Goal: Information Seeking & Learning: Learn about a topic

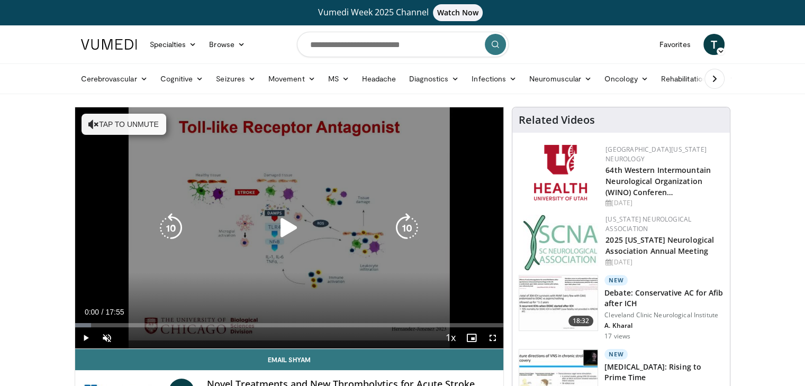
click at [296, 227] on icon "Video Player" at bounding box center [289, 228] width 30 height 30
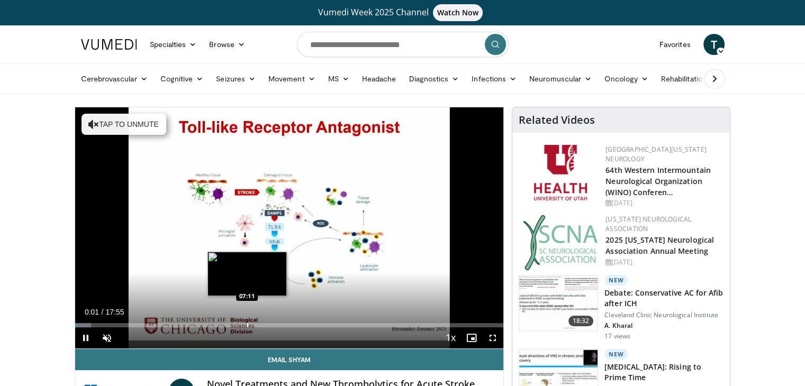
click at [247, 327] on div "Progress Bar" at bounding box center [247, 325] width 1 height 4
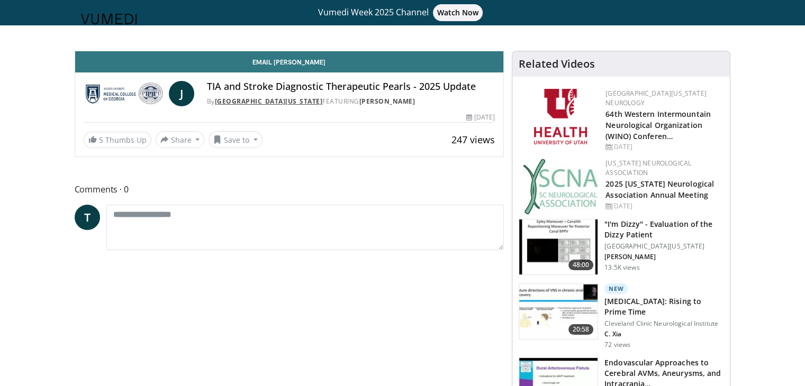
click at [261, 101] on link "[GEOGRAPHIC_DATA][US_STATE]" at bounding box center [269, 101] width 108 height 9
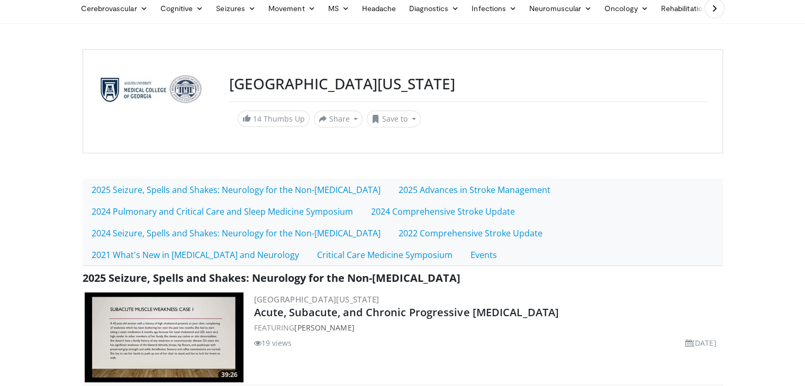
click at [805, 316] on html "Vumedi Week 2025 Channel Watch Now Specialties Adult & Family Medicine Allergy,…" at bounding box center [402, 123] width 805 height 386
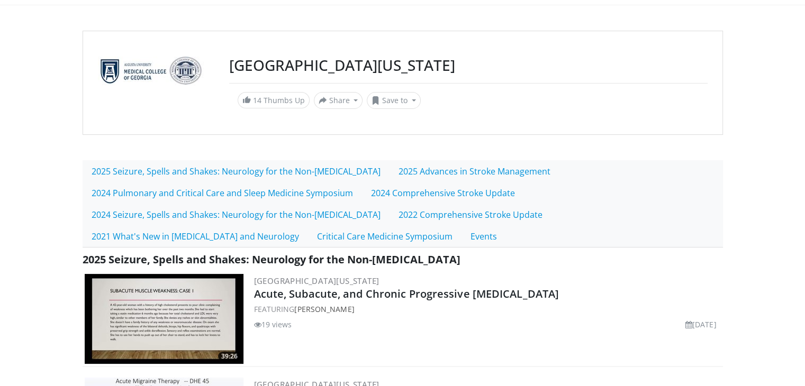
scroll to position [92, 0]
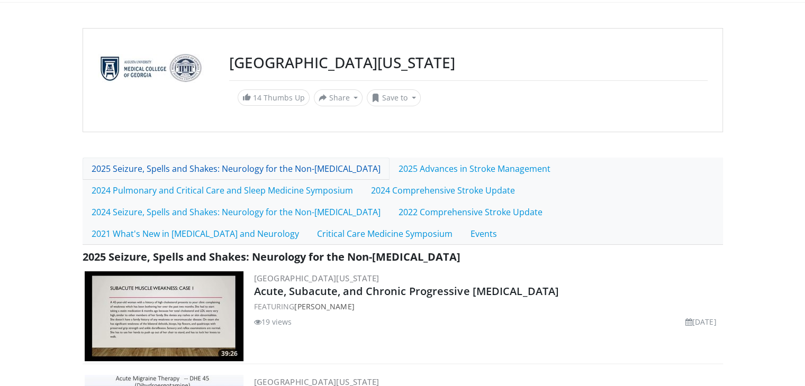
click at [259, 175] on link "2025 Seizure, Spells and Shakes: Neurology for the Non-Neurologist" at bounding box center [236, 169] width 307 height 22
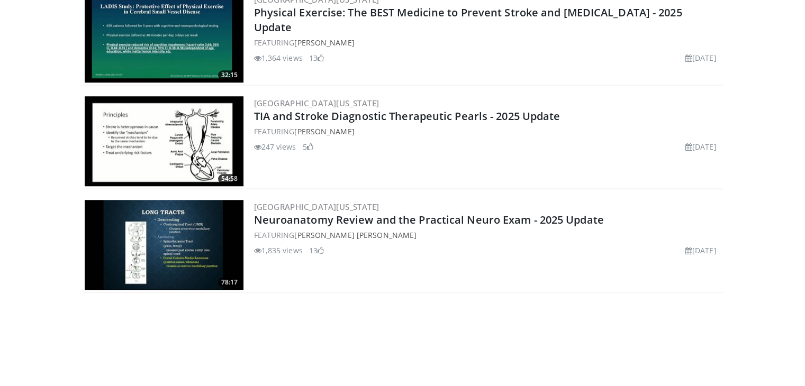
scroll to position [932, 0]
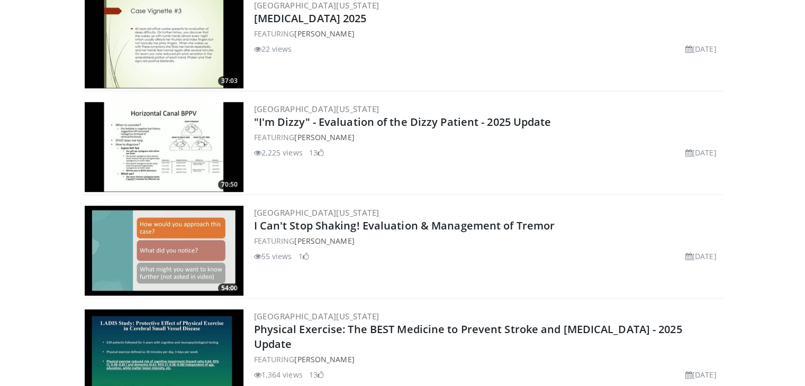
scroll to position [0, 0]
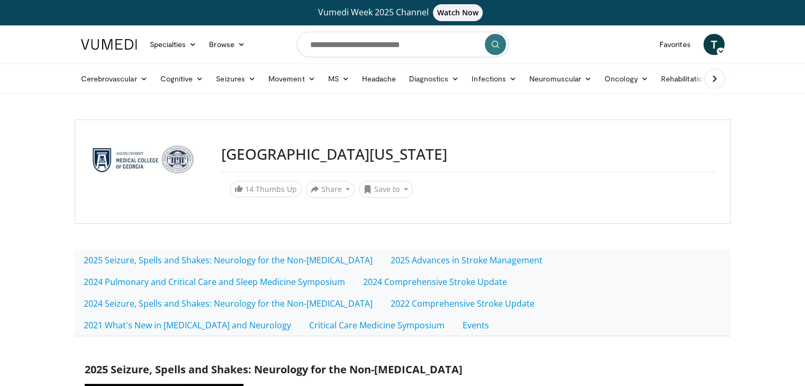
drag, startPoint x: 224, startPoint y: 154, endPoint x: 576, endPoint y: 147, distance: 352.1
click at [576, 147] on h3 "[GEOGRAPHIC_DATA][US_STATE]" at bounding box center [468, 155] width 494 height 18
copy h3 "[GEOGRAPHIC_DATA][US_STATE]"
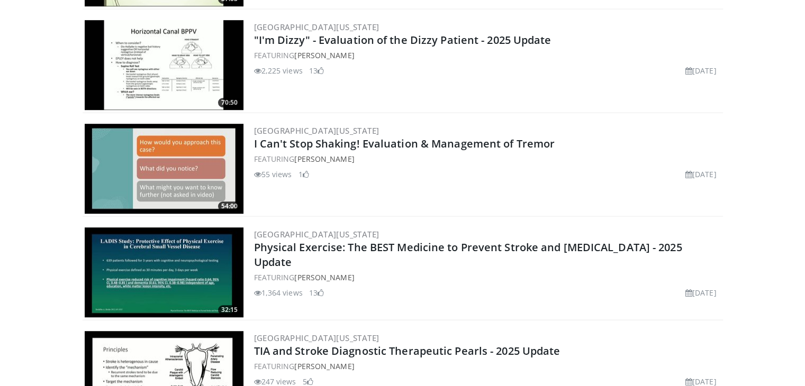
scroll to position [338, 0]
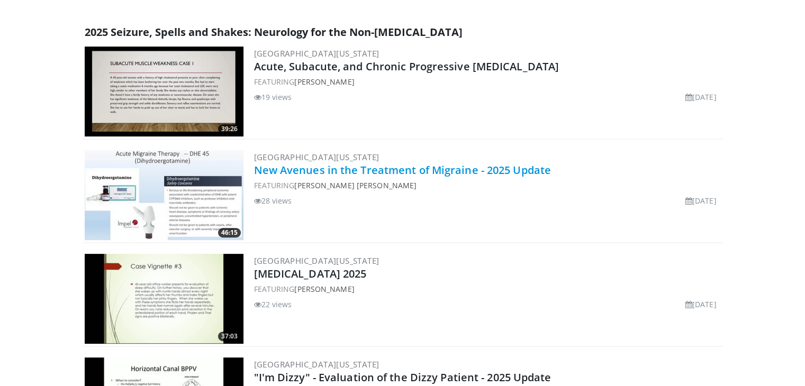
click at [426, 177] on link "New Avenues in the Treatment of Migraine - 2025 Update" at bounding box center [402, 170] width 297 height 14
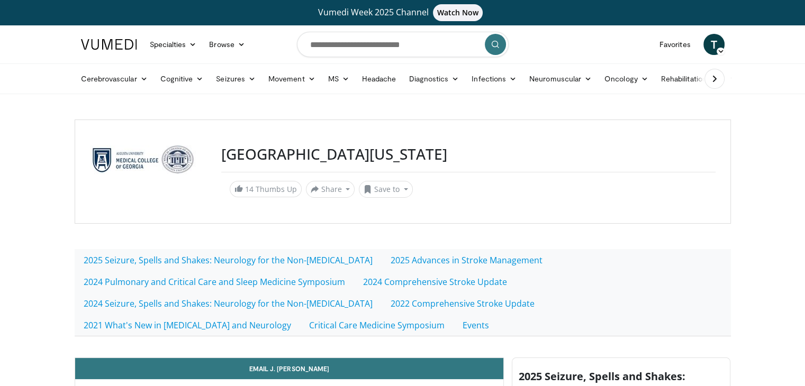
scroll to position [338, 0]
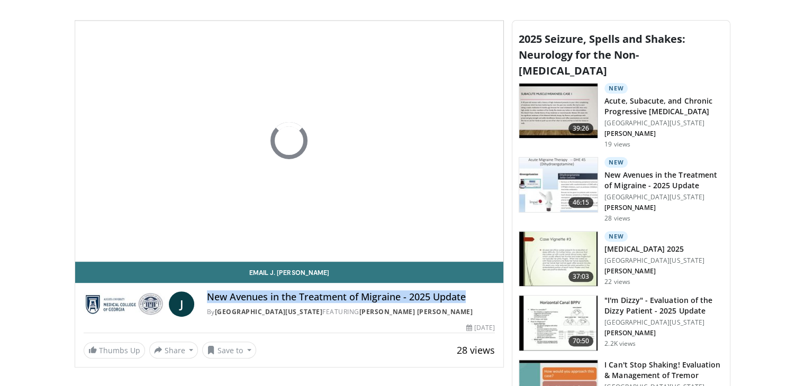
drag, startPoint x: 210, startPoint y: 312, endPoint x: 466, endPoint y: 314, distance: 256.7
click at [466, 303] on h4 "New Avenues in the Treatment of Migraine - 2025 Update" at bounding box center [351, 298] width 288 height 12
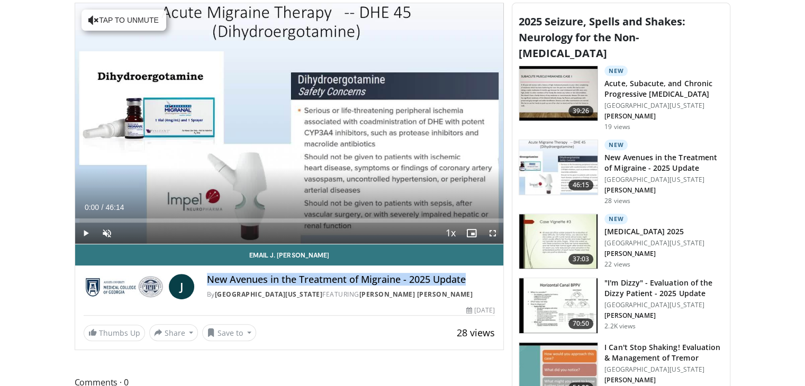
scroll to position [349, 0]
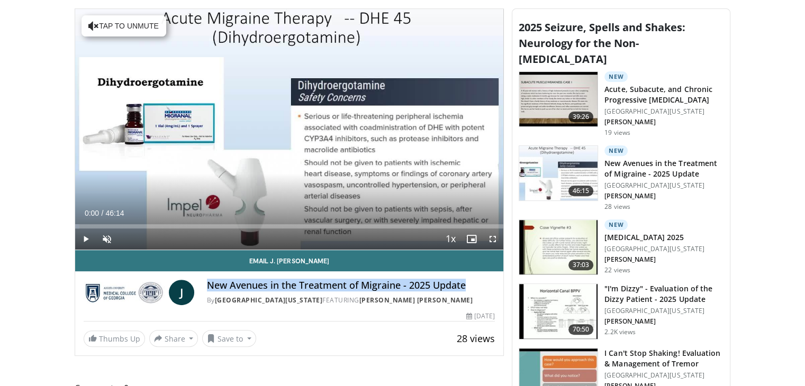
click at [648, 102] on h3 "Acute, Subacute, and Chronic Progressive [MEDICAL_DATA]" at bounding box center [664, 94] width 119 height 21
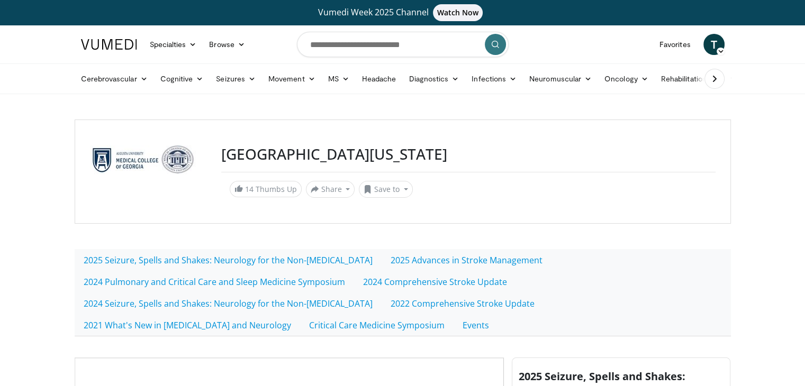
scroll to position [338, 0]
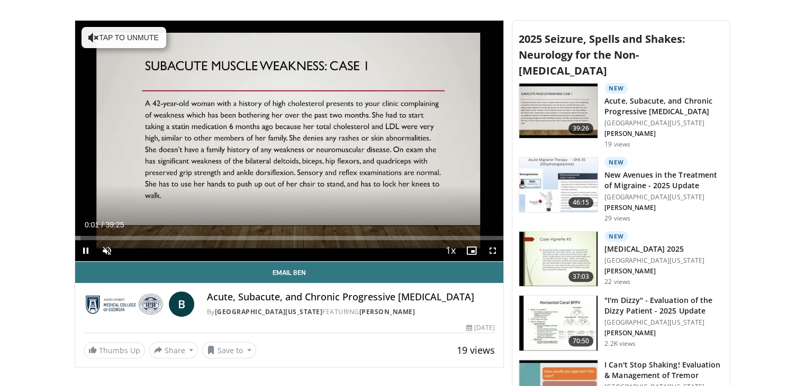
drag, startPoint x: 207, startPoint y: 312, endPoint x: 474, endPoint y: 315, distance: 266.8
click at [474, 303] on h4 "Acute, Subacute, and Chronic Progressive Muscle Weakness" at bounding box center [351, 298] width 288 height 12
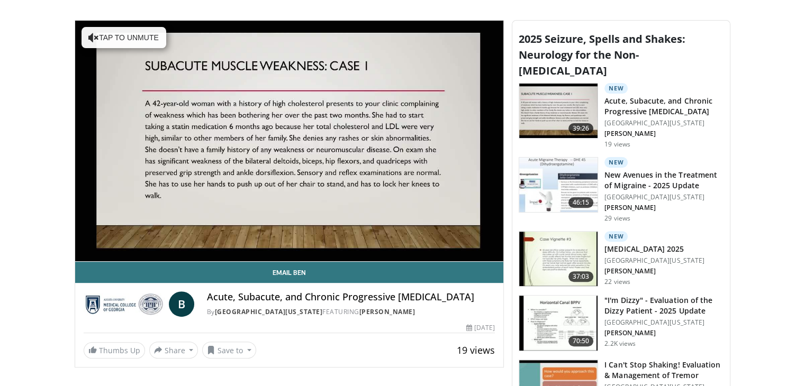
copy h4 "Acute, Subacute, and Chronic Progressive Muscle Weakness"
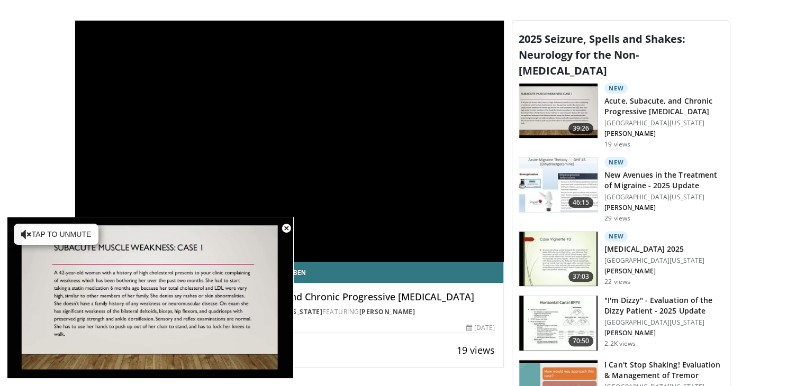
scroll to position [0, 0]
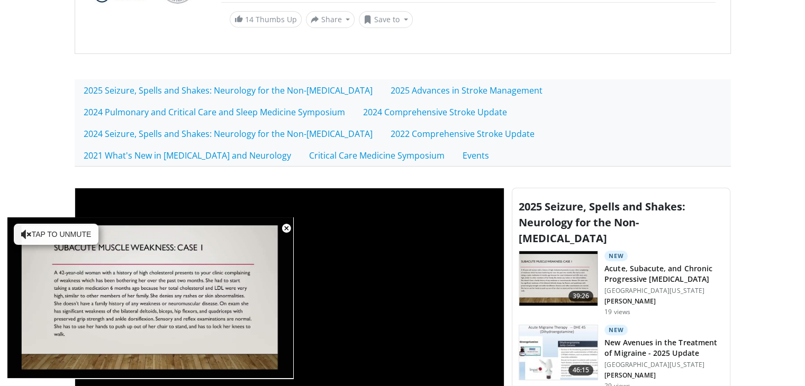
scroll to position [176, 0]
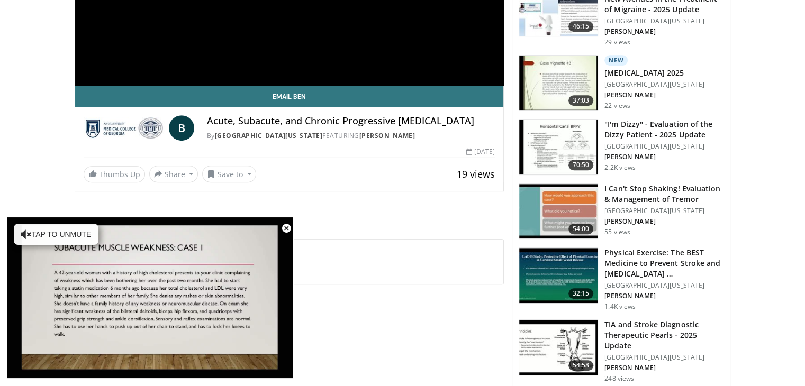
click at [320, 127] on h4 "Acute, Subacute, and Chronic Progressive [MEDICAL_DATA]" at bounding box center [351, 121] width 288 height 12
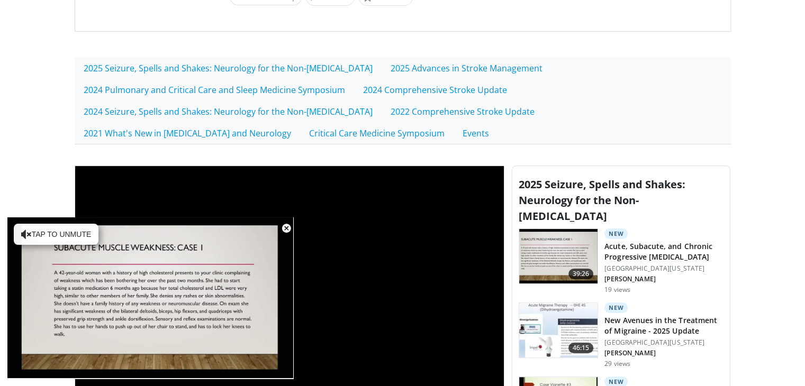
scroll to position [0, 0]
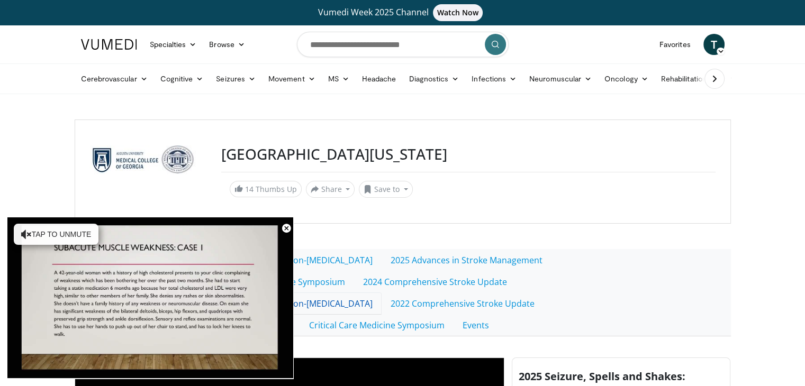
click at [355, 315] on link "2024 Seizure, Spells and Shakes: Neurology for the Non-[MEDICAL_DATA]" at bounding box center [228, 304] width 307 height 22
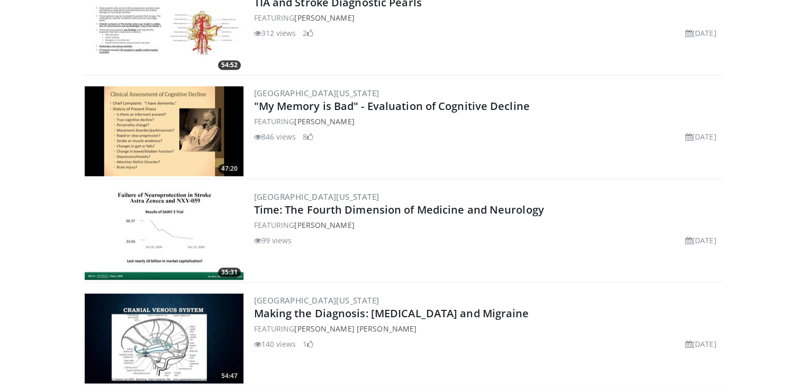
scroll to position [644, 0]
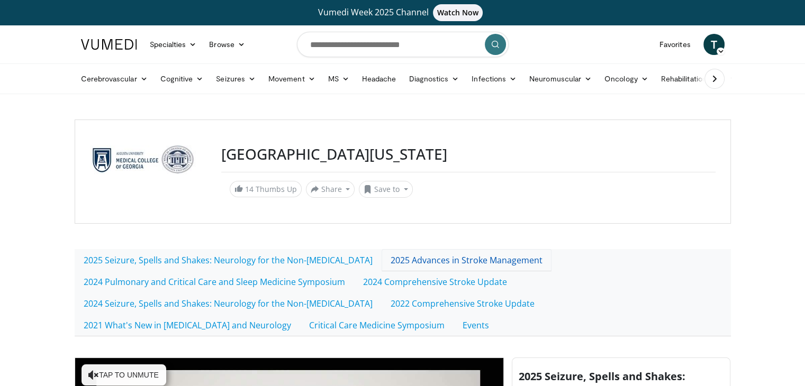
click at [524, 267] on link "2025 Advances in Stroke Management" at bounding box center [467, 260] width 170 height 22
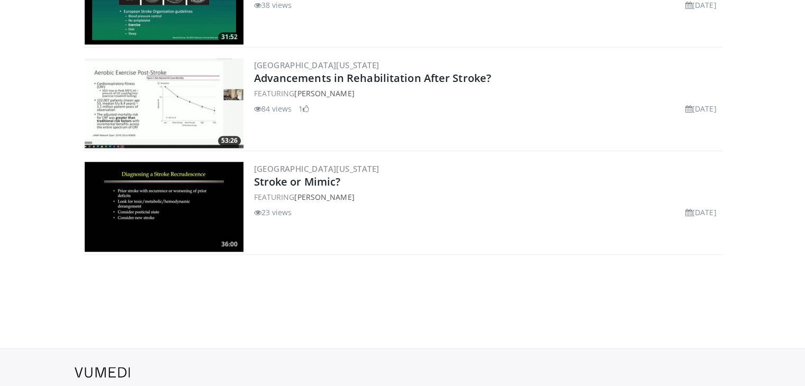
scroll to position [959, 0]
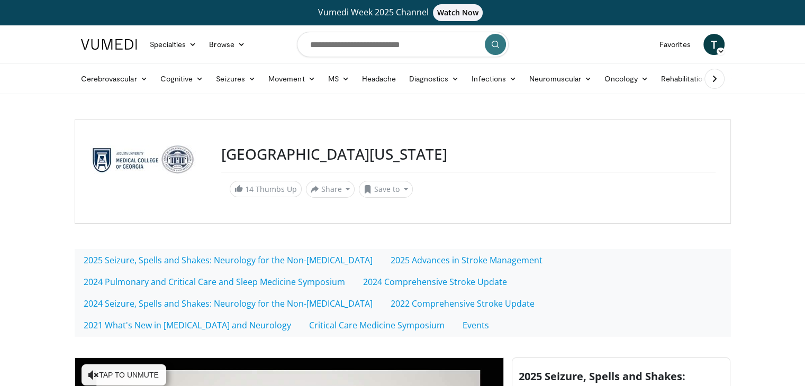
scroll to position [338, 0]
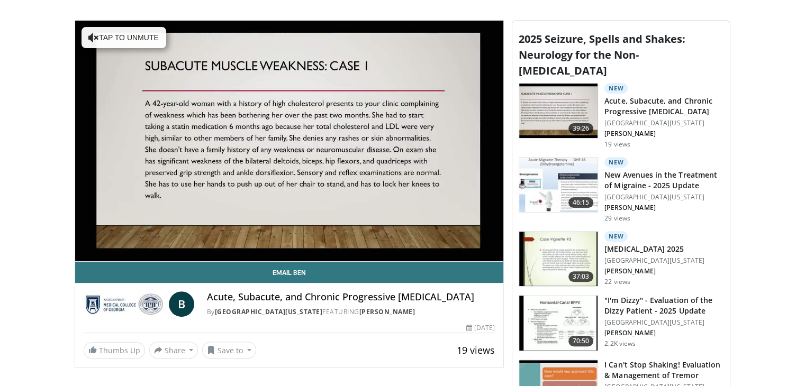
click at [635, 255] on h3 "[MEDICAL_DATA] 2025" at bounding box center [655, 249] width 100 height 11
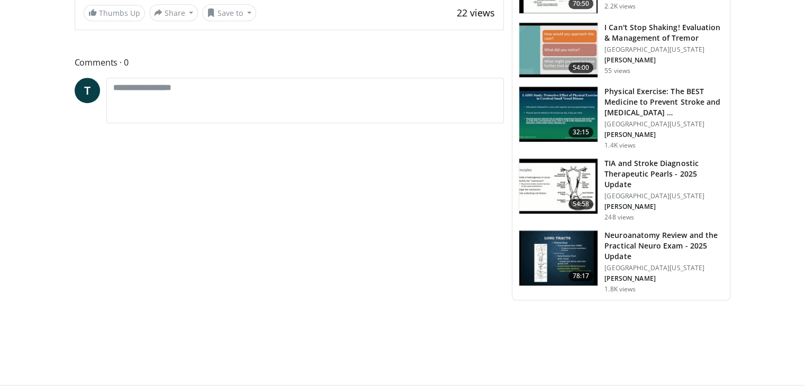
scroll to position [338, 0]
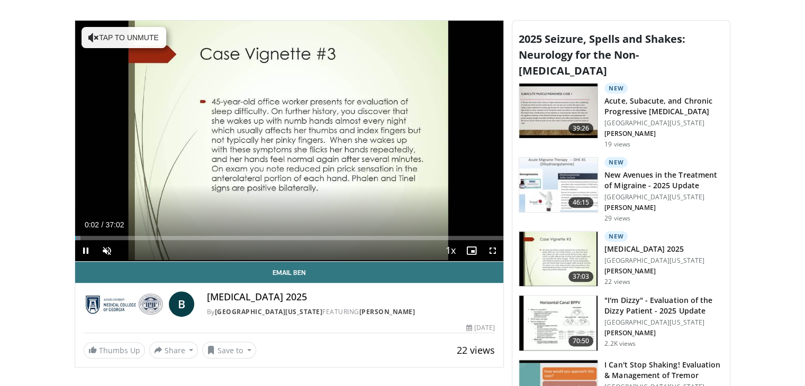
drag, startPoint x: 207, startPoint y: 314, endPoint x: 335, endPoint y: 312, distance: 127.1
click at [335, 303] on h4 "[MEDICAL_DATA] 2025" at bounding box center [351, 298] width 288 height 12
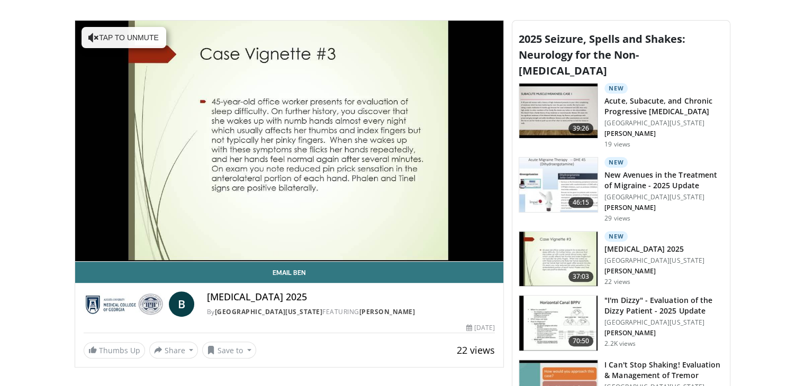
copy h4 "[MEDICAL_DATA] 2025"
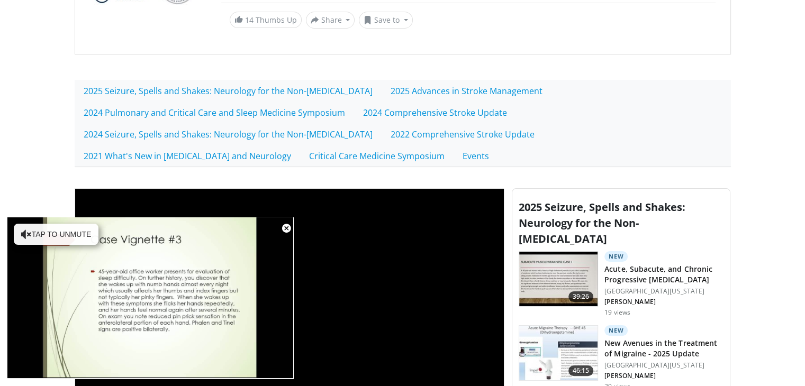
scroll to position [507, 0]
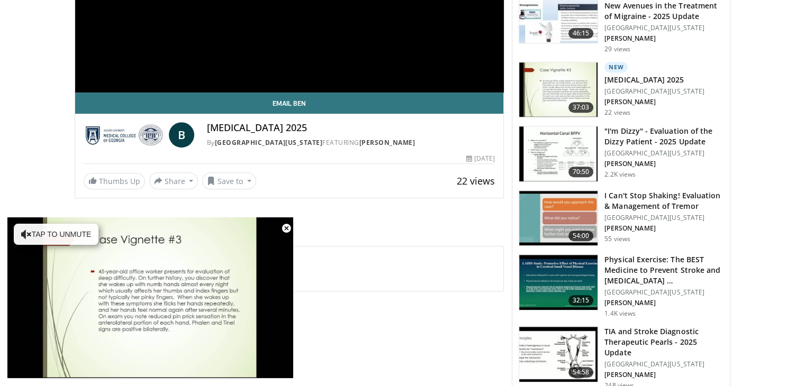
click at [654, 212] on h3 "I Can't Stop Shaking! Evaluation & Management of Tremor" at bounding box center [664, 201] width 119 height 21
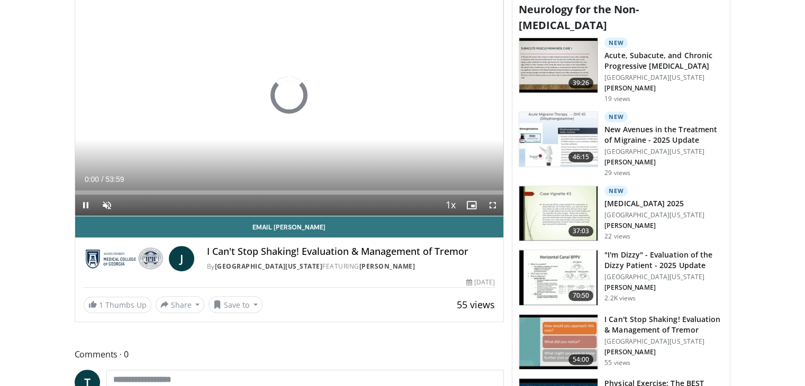
scroll to position [388, 0]
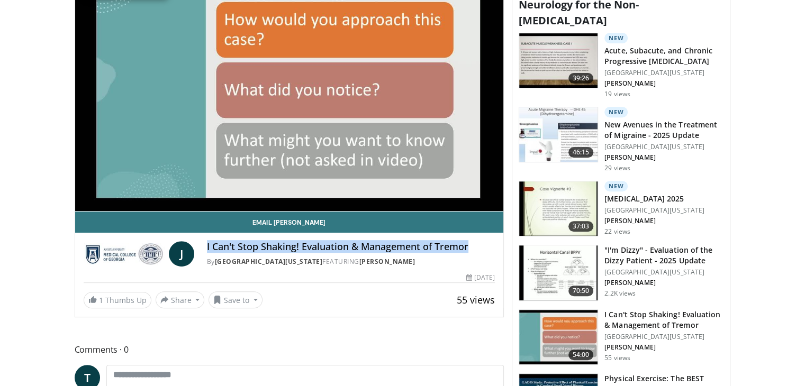
drag, startPoint x: 207, startPoint y: 263, endPoint x: 468, endPoint y: 259, distance: 261.0
click at [468, 253] on h4 "I Can't Stop Shaking! Evaluation & Management of Tremor" at bounding box center [351, 247] width 288 height 12
copy h4 "I Can't Stop Shaking! Evaluation & Management of Tremor"
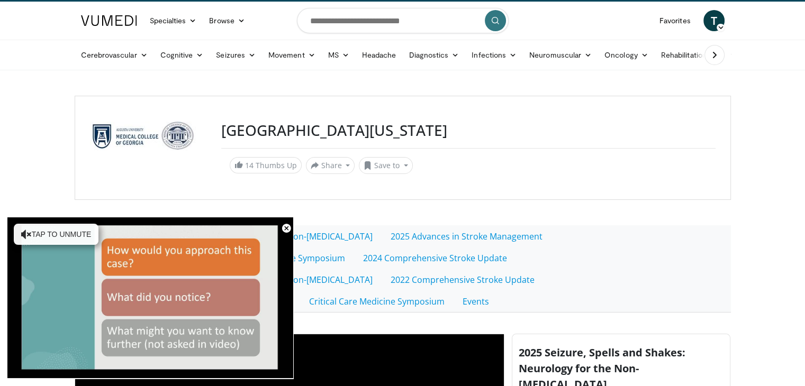
scroll to position [362, 0]
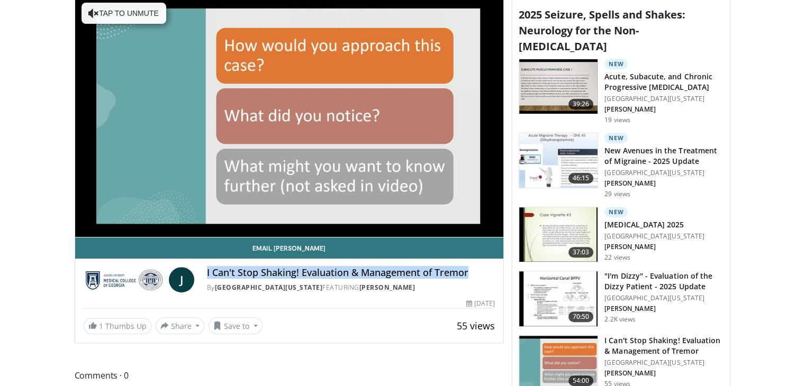
click at [481, 279] on h4 "I Can't Stop Shaking! Evaluation & Management of Tremor" at bounding box center [351, 273] width 288 height 12
drag, startPoint x: 471, startPoint y: 290, endPoint x: 206, endPoint y: 288, distance: 265.2
click at [206, 288] on div "J I Can't Stop Shaking! Evaluation & Management of Tremor By Medical College of…" at bounding box center [290, 279] width 412 height 25
copy h4 "I Can't Stop Shaking! Evaluation & Management of Tremor"
click at [633, 230] on h3 "Peripheral Neuropathy 2025" at bounding box center [655, 225] width 100 height 11
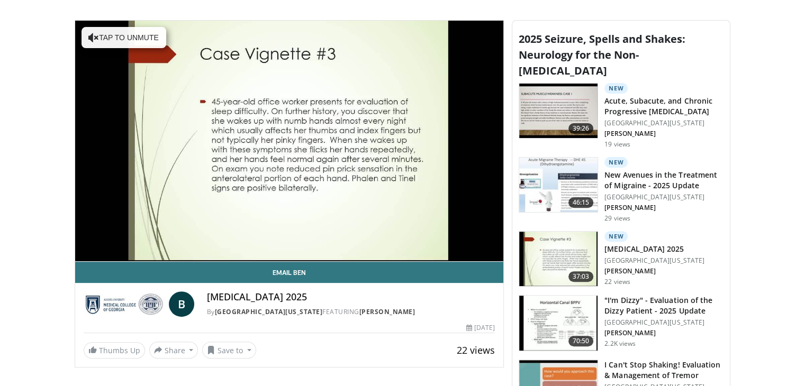
drag, startPoint x: 207, startPoint y: 314, endPoint x: 335, endPoint y: 314, distance: 127.0
click at [335, 303] on h4 "[MEDICAL_DATA] 2025" at bounding box center [351, 298] width 288 height 12
copy h4 "Peripheral Neuropathy 2025"
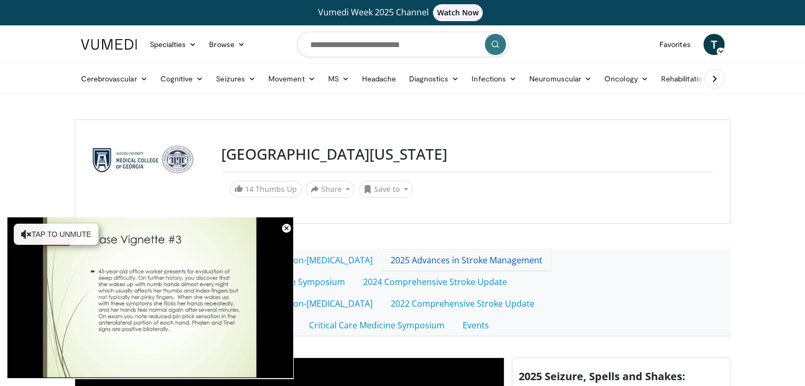
click at [476, 264] on link "2025 Advances in Stroke Management" at bounding box center [467, 260] width 170 height 22
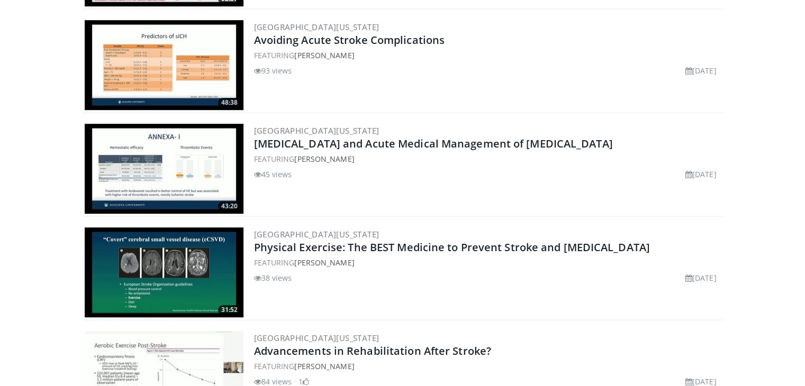
scroll to position [1009, 0]
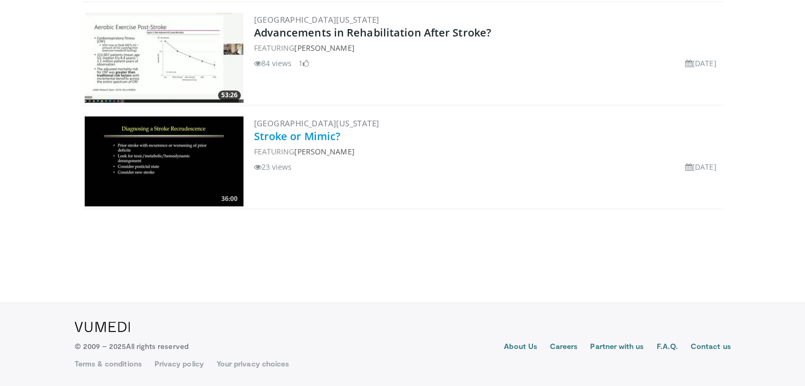
click at [312, 139] on link "Stroke or Mimic?" at bounding box center [297, 136] width 87 height 14
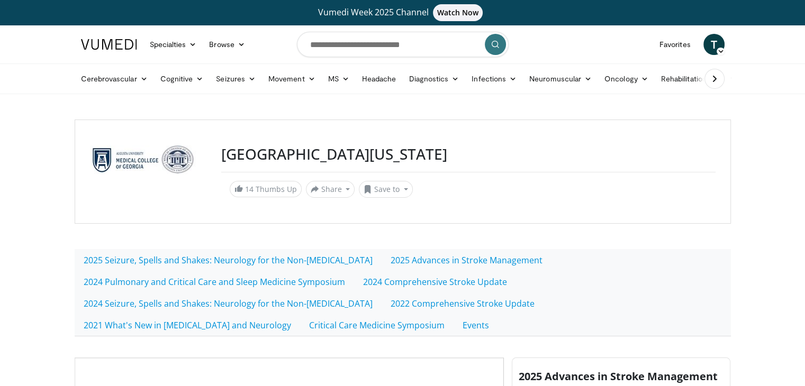
scroll to position [338, 0]
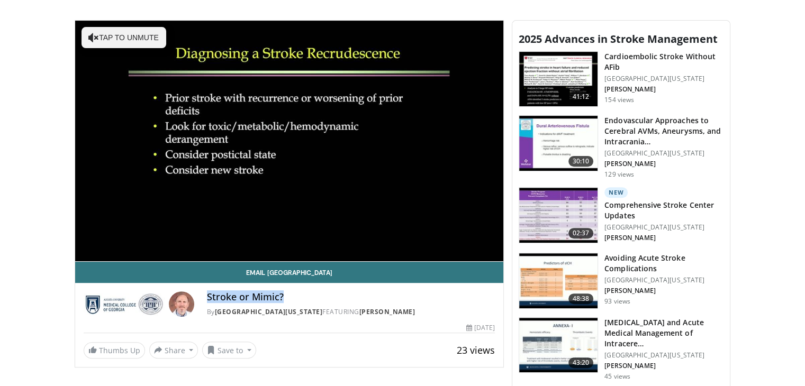
drag, startPoint x: 207, startPoint y: 312, endPoint x: 282, endPoint y: 312, distance: 74.1
click at [282, 303] on h4 "Stroke or Mimic?" at bounding box center [351, 298] width 288 height 12
copy h4 "Stroke or Mimic?"
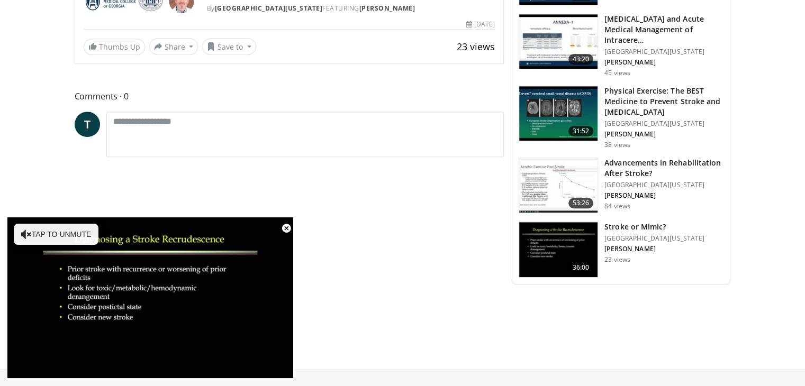
scroll to position [690, 0]
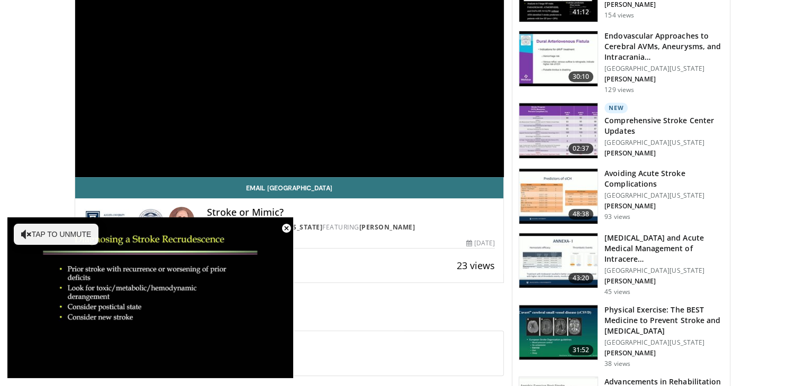
scroll to position [428, 0]
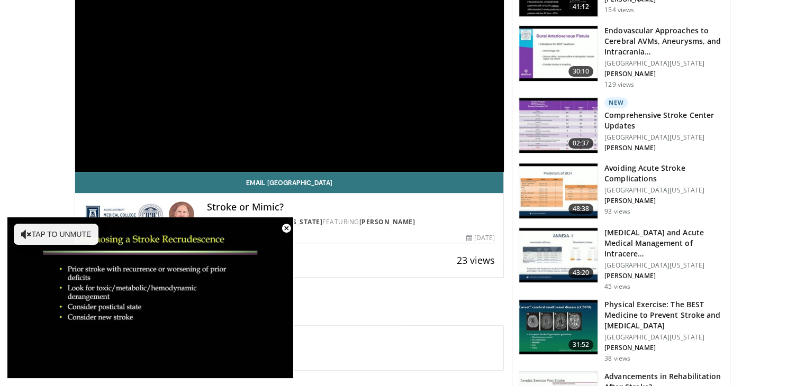
click at [574, 153] on img at bounding box center [558, 125] width 78 height 55
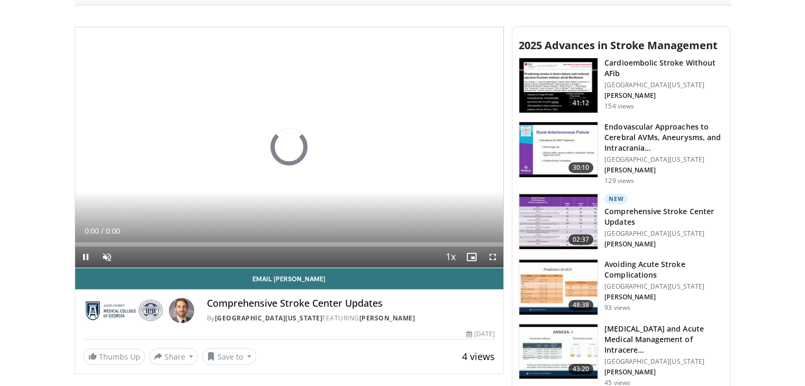
scroll to position [353, 0]
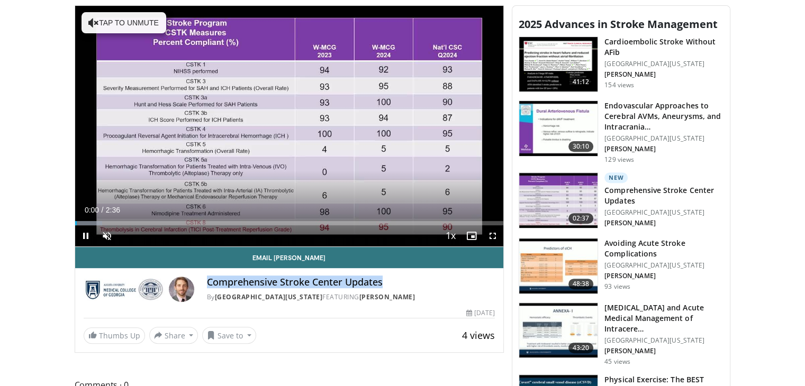
drag, startPoint x: 207, startPoint y: 297, endPoint x: 383, endPoint y: 300, distance: 176.3
click at [383, 288] on h4 "Comprehensive Stroke Center Updates" at bounding box center [351, 283] width 288 height 12
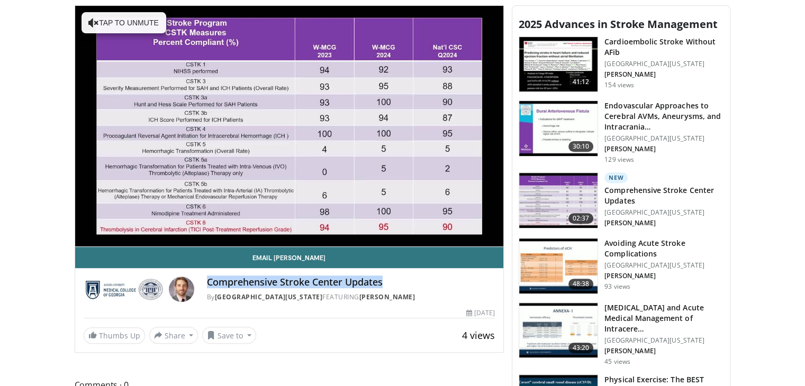
copy h4 "Comprehensive Stroke Center Updates"
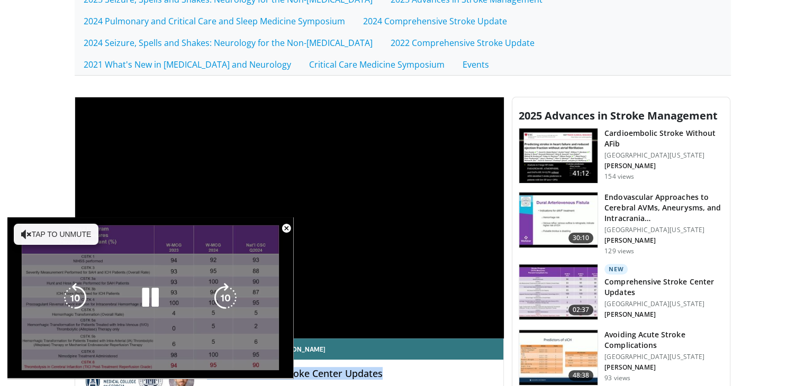
scroll to position [338, 0]
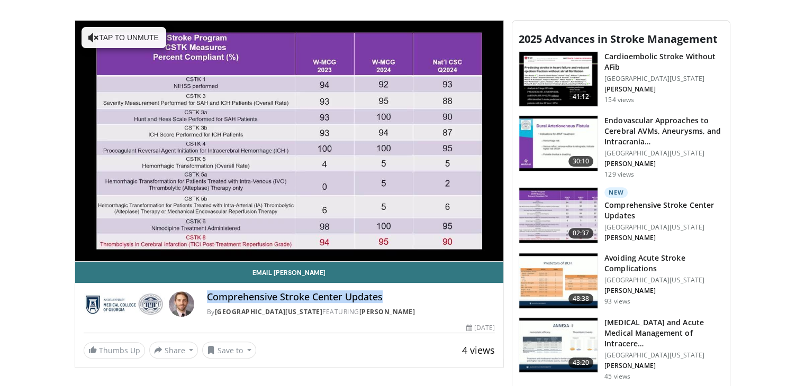
click at [629, 274] on h3 "Avoiding Acute Stroke Complications" at bounding box center [664, 263] width 119 height 21
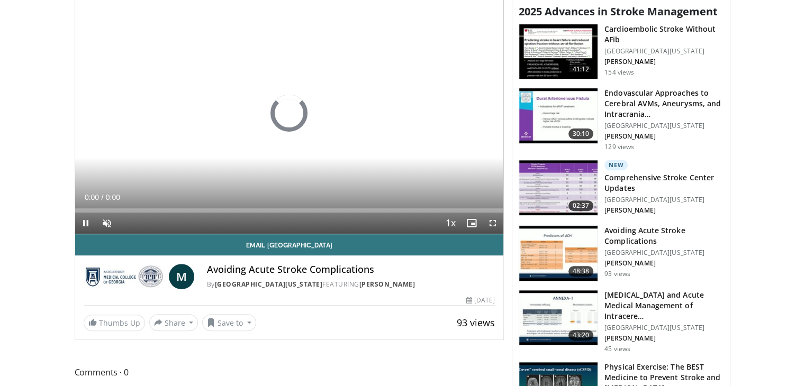
scroll to position [381, 0]
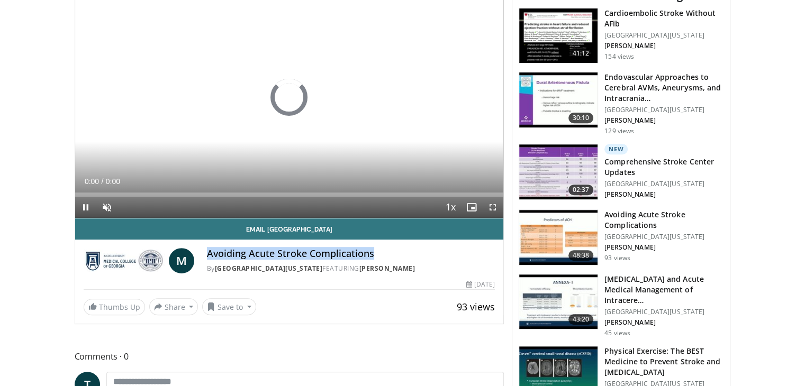
drag, startPoint x: 208, startPoint y: 269, endPoint x: 375, endPoint y: 269, distance: 166.7
click at [375, 260] on h4 "Avoiding Acute Stroke Complications" at bounding box center [351, 254] width 288 height 12
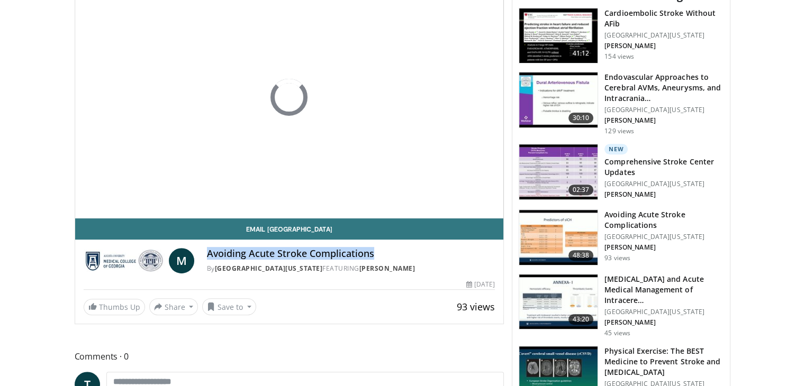
copy h4 "Avoiding Acute Stroke Complications"
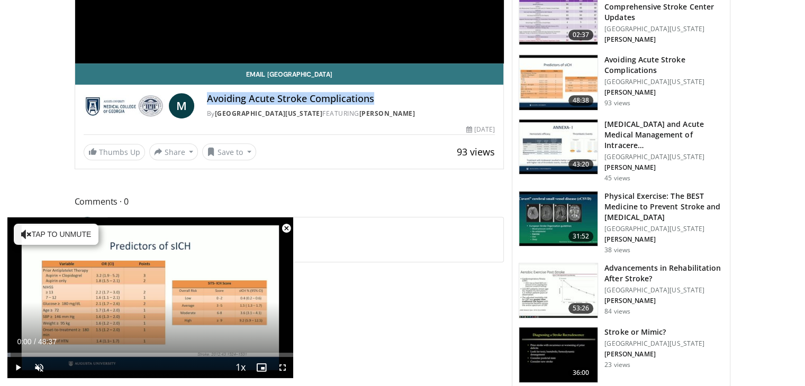
scroll to position [557, 0]
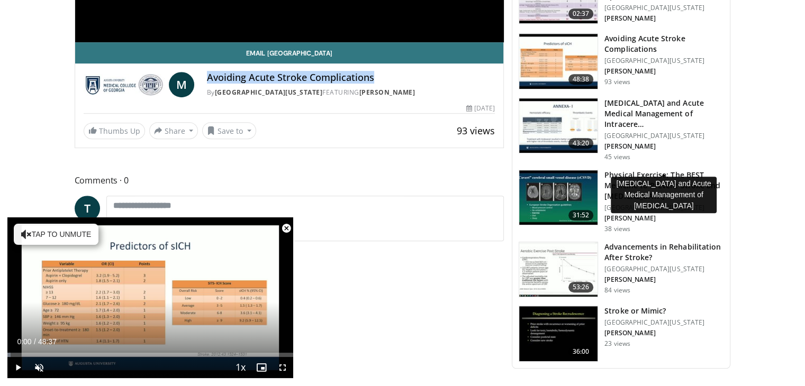
click at [633, 130] on h3 "Minimally Invasive Surgery and Acute Medical Management of Intracere…" at bounding box center [664, 114] width 119 height 32
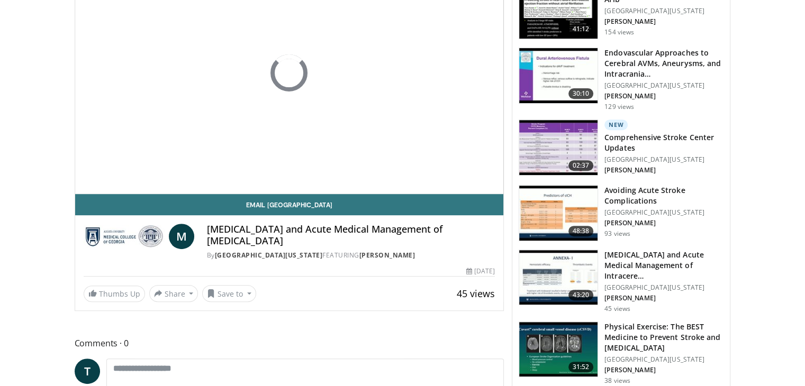
scroll to position [409, 0]
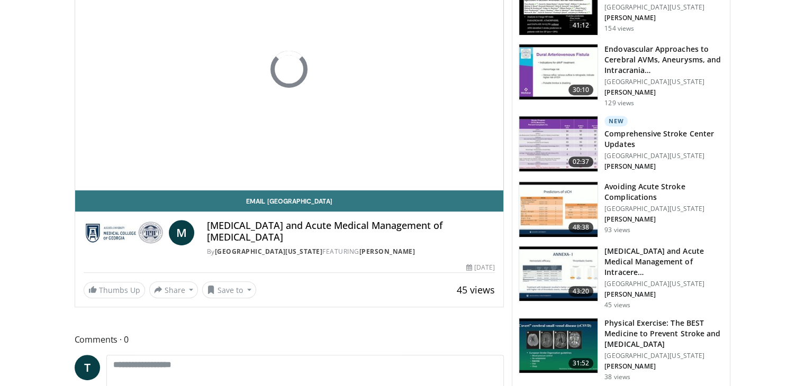
drag, startPoint x: 209, startPoint y: 242, endPoint x: 324, endPoint y: 255, distance: 116.6
click at [324, 243] on h4 "Minimally Invasive Surgery and Acute Medical Management of Intracerebral Hemorr…" at bounding box center [351, 231] width 288 height 23
copy h4 "Minimally Invasive Surgery and Acute Medical Management of Intracerebral Hemorr…"
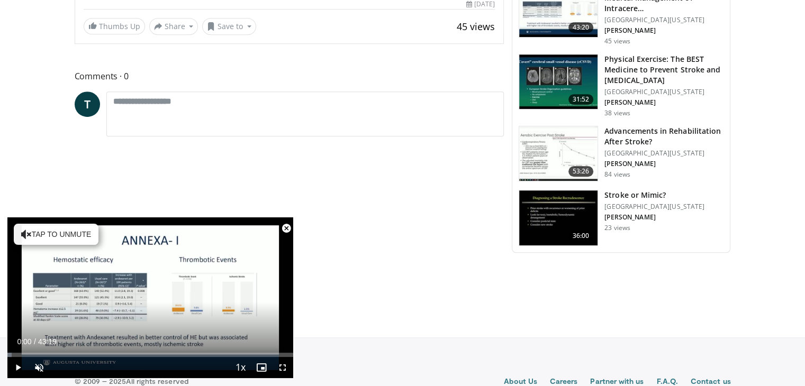
scroll to position [683, 0]
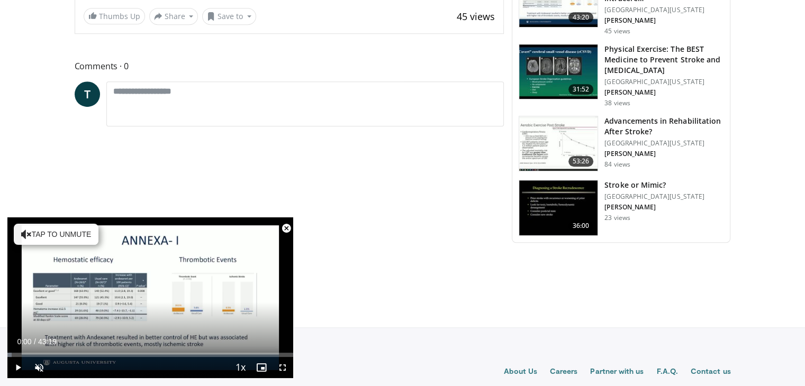
click at [627, 137] on h3 "Advancements in Rehabilitation After Stroke?" at bounding box center [664, 126] width 119 height 21
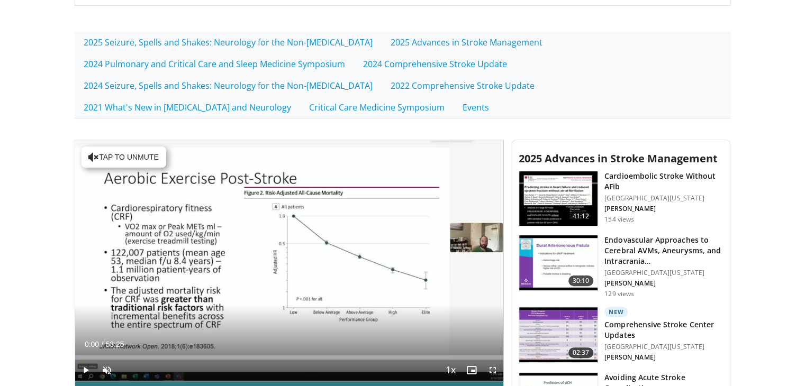
scroll to position [212, 0]
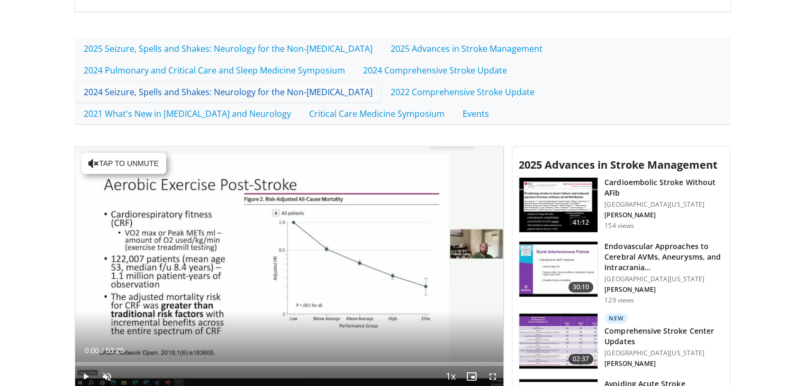
click at [311, 103] on link "2024 Seizure, Spells and Shakes: Neurology for the Non-[MEDICAL_DATA]" at bounding box center [228, 92] width 307 height 22
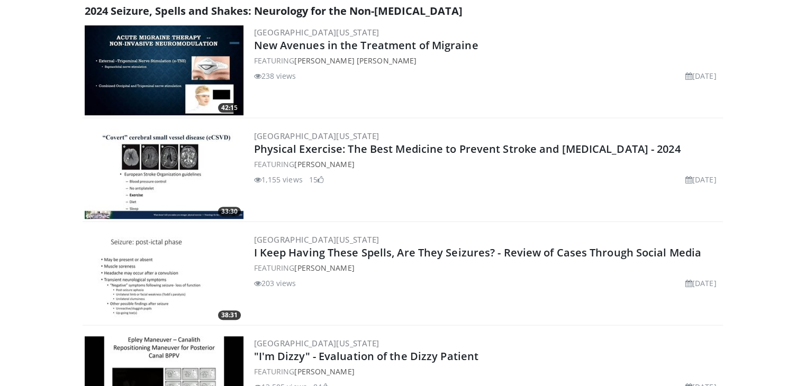
scroll to position [357, 0]
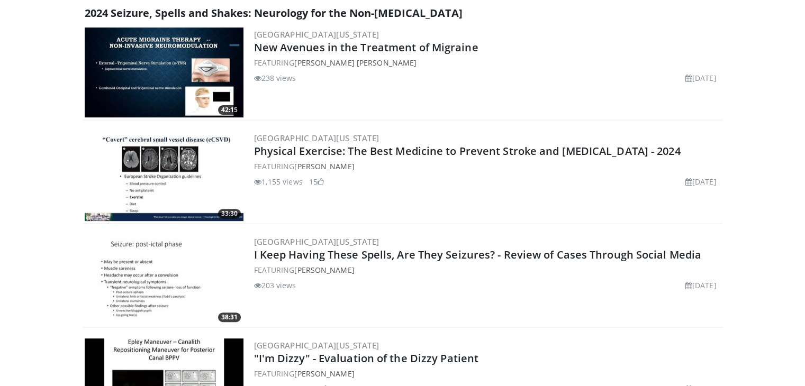
click at [199, 98] on img at bounding box center [164, 73] width 159 height 90
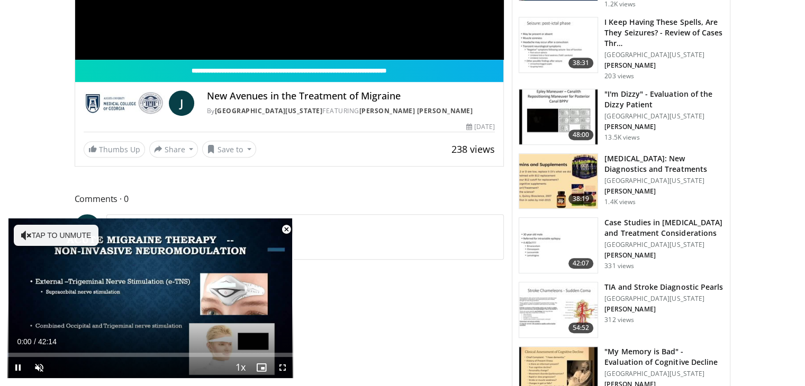
scroll to position [551, 0]
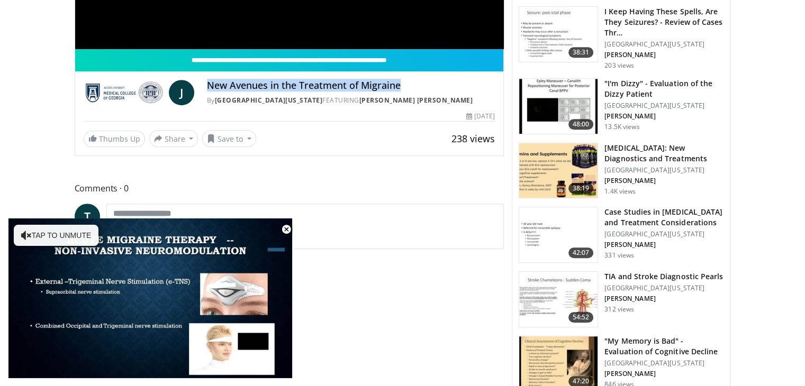
drag, startPoint x: 208, startPoint y: 102, endPoint x: 386, endPoint y: 101, distance: 178.4
click at [400, 92] on h4 "New Avenues in the Treatment of Migraine" at bounding box center [351, 86] width 288 height 12
copy h4 "New Avenues in the Treatment of Migraine"
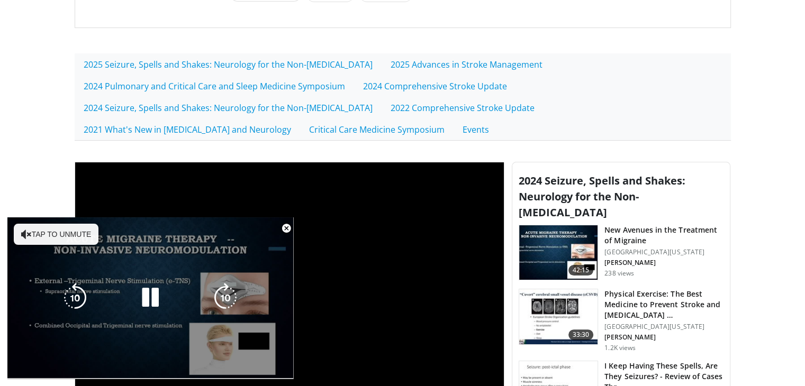
scroll to position [338, 0]
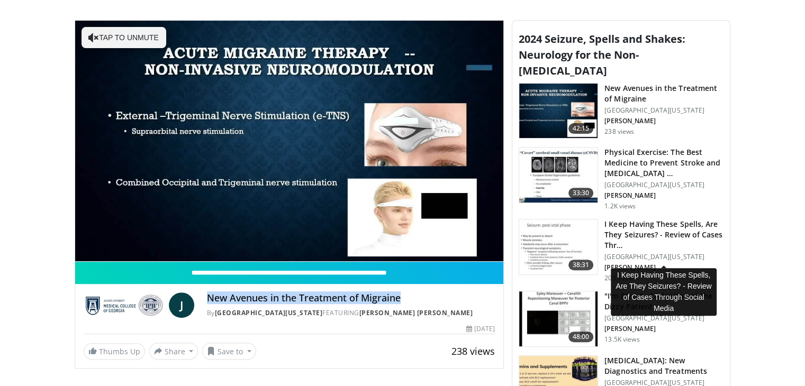
click at [649, 251] on h3 "I Keep Having These Spells, Are They Seizures? - Review of Cases Thr…" at bounding box center [664, 235] width 119 height 32
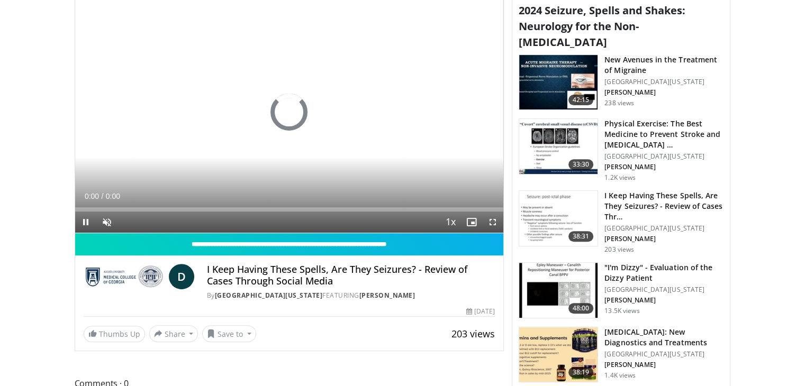
scroll to position [381, 0]
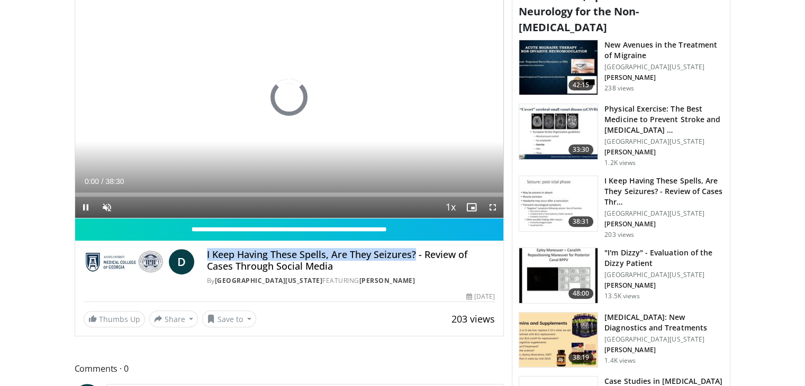
drag, startPoint x: 207, startPoint y: 272, endPoint x: 414, endPoint y: 274, distance: 206.5
click at [414, 272] on h4 "I Keep Having These Spells, Are They Seizures? - Review of Cases Through Social…" at bounding box center [351, 260] width 288 height 23
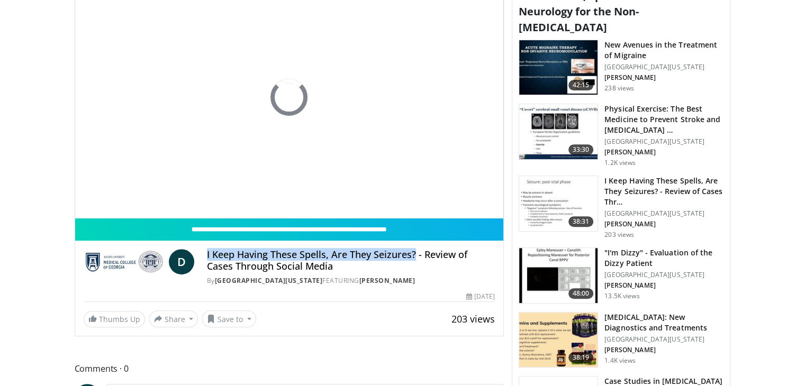
copy h4 "I Keep Having These Spells, Are They Seizures?"
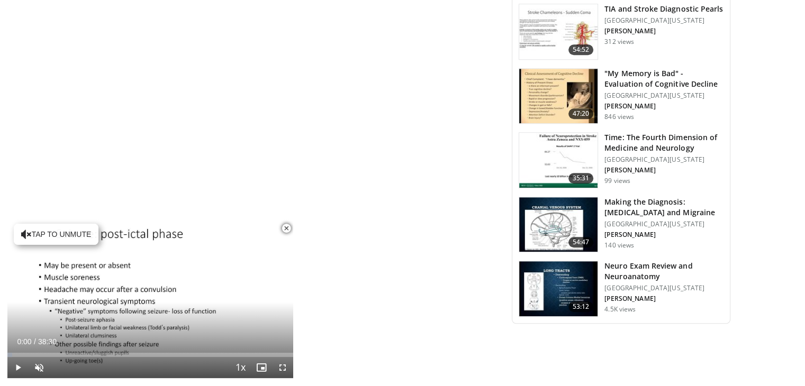
scroll to position [840, 0]
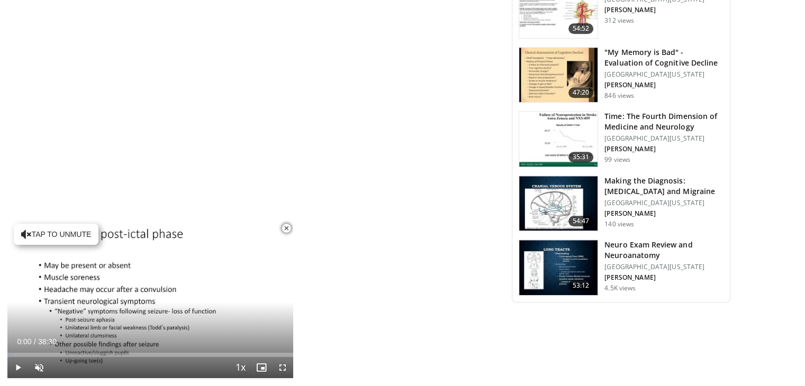
click at [635, 197] on h3 "Making the Diagnosis: [MEDICAL_DATA] and Migraine" at bounding box center [664, 186] width 119 height 21
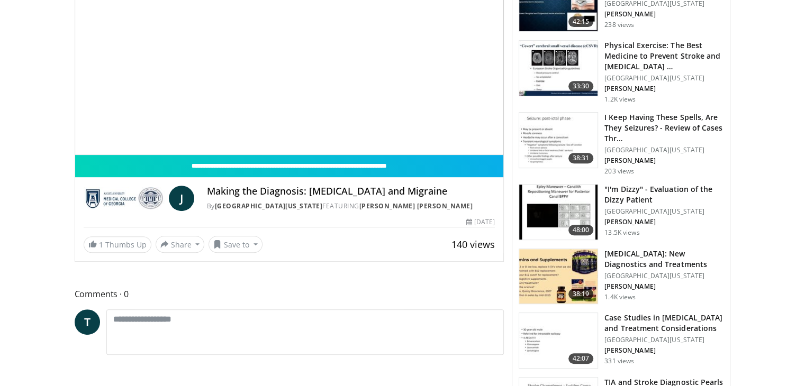
scroll to position [458, 0]
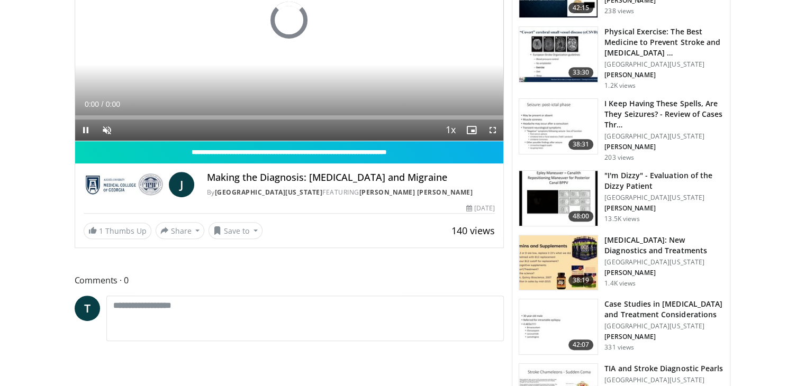
drag, startPoint x: 207, startPoint y: 192, endPoint x: 459, endPoint y: 193, distance: 252.0
click at [459, 184] on h4 "Making the Diagnosis: [MEDICAL_DATA] and Migraine" at bounding box center [351, 178] width 288 height 12
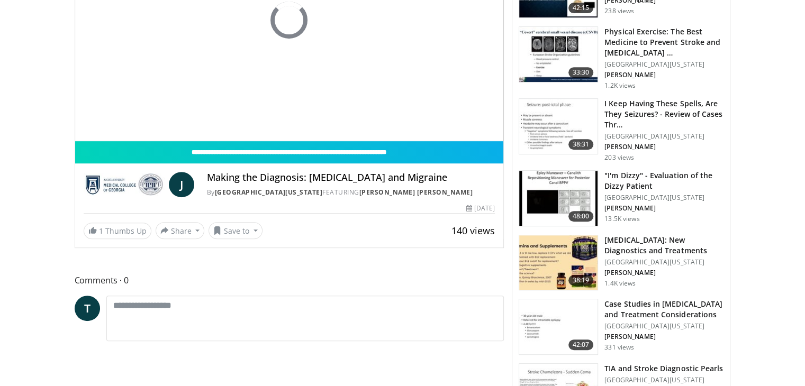
copy h4 "Making the Diagnosis: [MEDICAL_DATA] and Migraine"
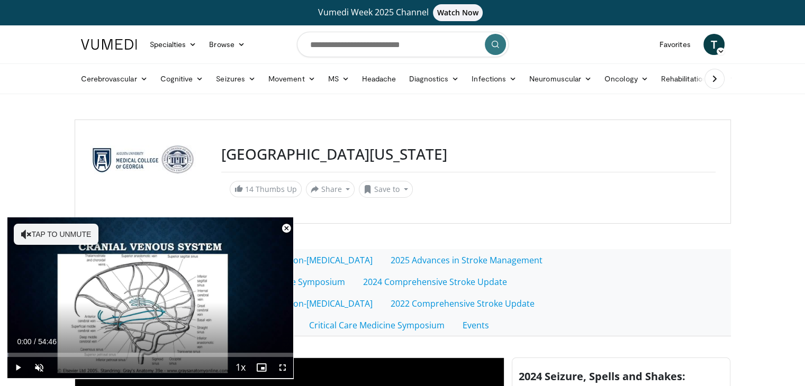
scroll to position [338, 0]
